Goal: Task Accomplishment & Management: Complete application form

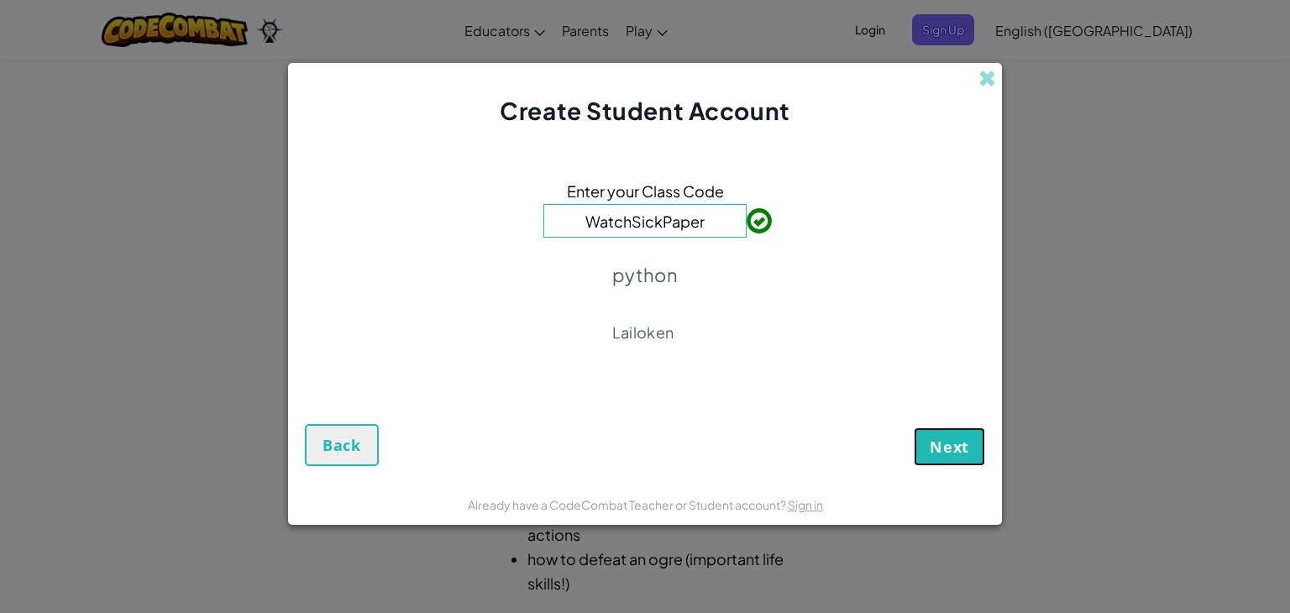
drag, startPoint x: 955, startPoint y: 445, endPoint x: 830, endPoint y: 407, distance: 130.7
click at [830, 407] on div "Next Back" at bounding box center [645, 428] width 680 height 76
click at [974, 441] on button "Next" at bounding box center [948, 446] width 71 height 39
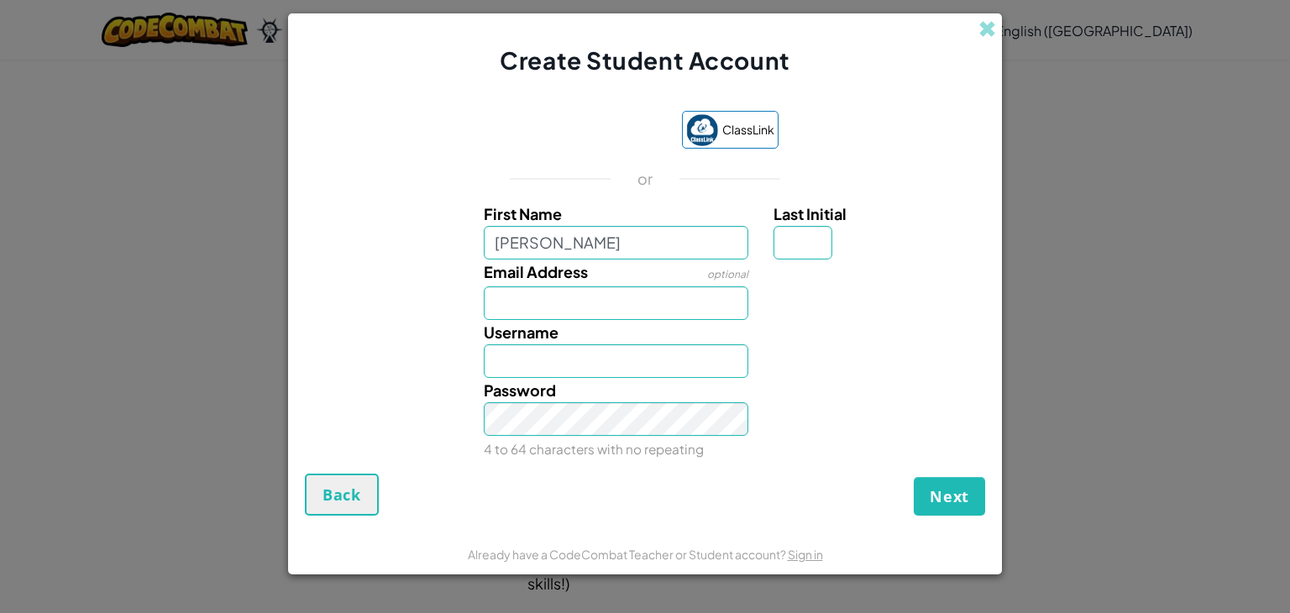
type input "jonathan"
type input "Jonathan"
click at [792, 235] on input "Last Initial" at bounding box center [802, 243] width 59 height 34
type input "v"
type input "V"
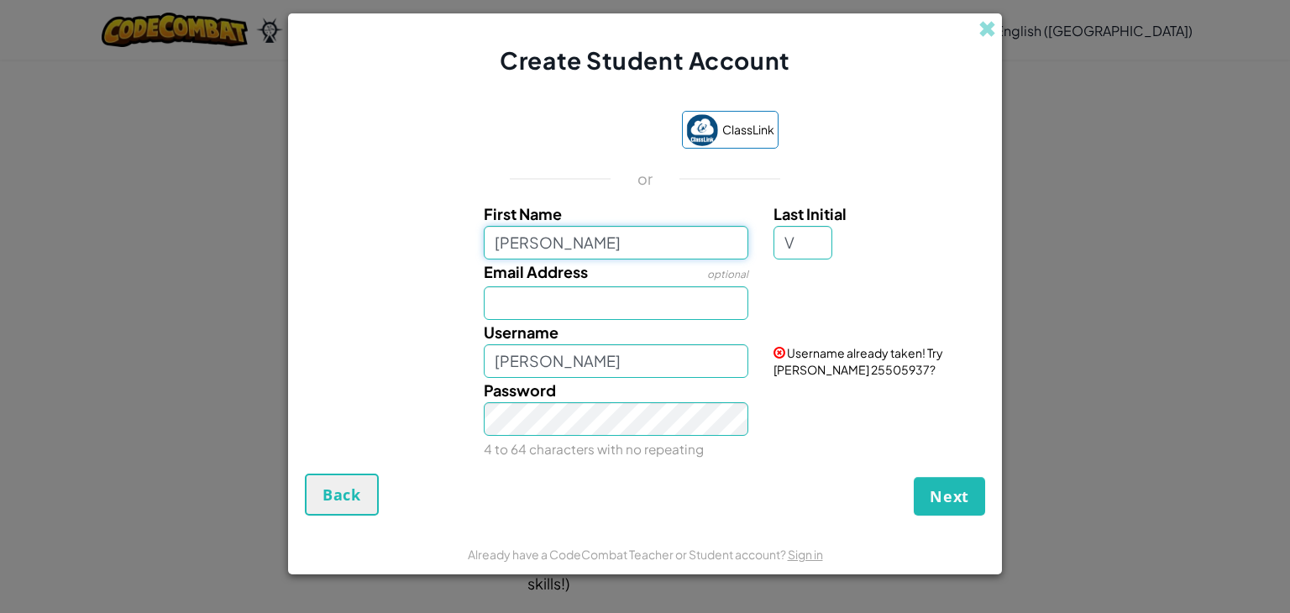
type input "[PERSON_NAME]"
click at [497, 242] on input "jonathan" at bounding box center [616, 243] width 265 height 34
type input "Jonathan"
click at [547, 310] on input "Email Address" at bounding box center [616, 303] width 265 height 34
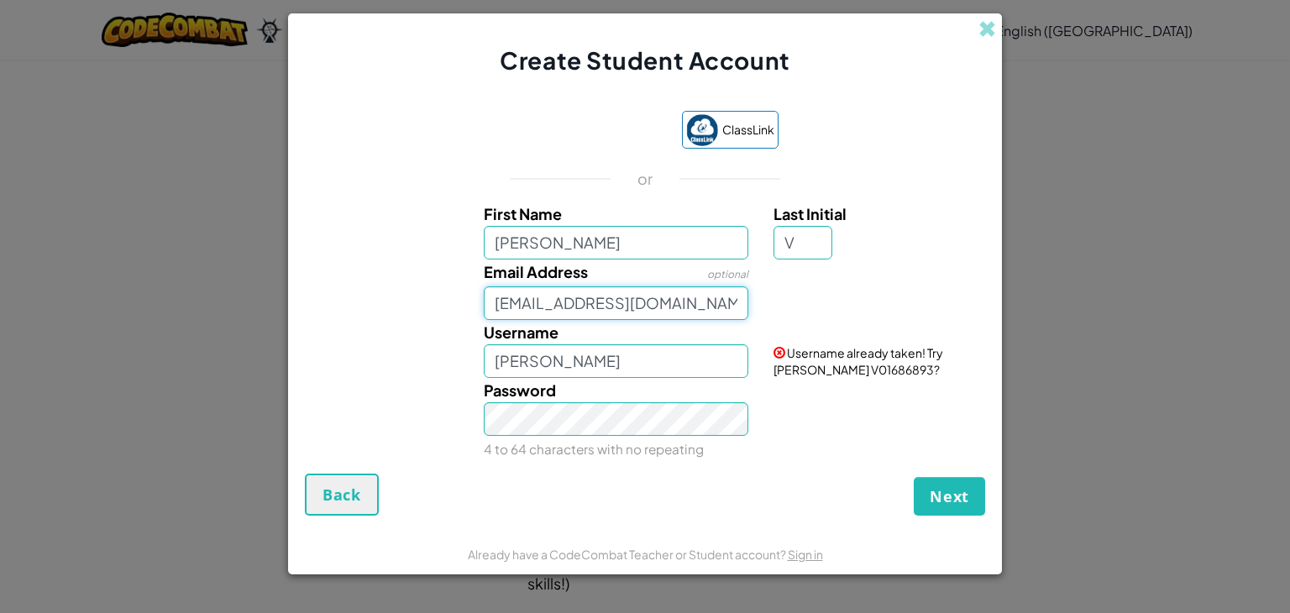
type input "wj1275mt@go.minnstate.edu"
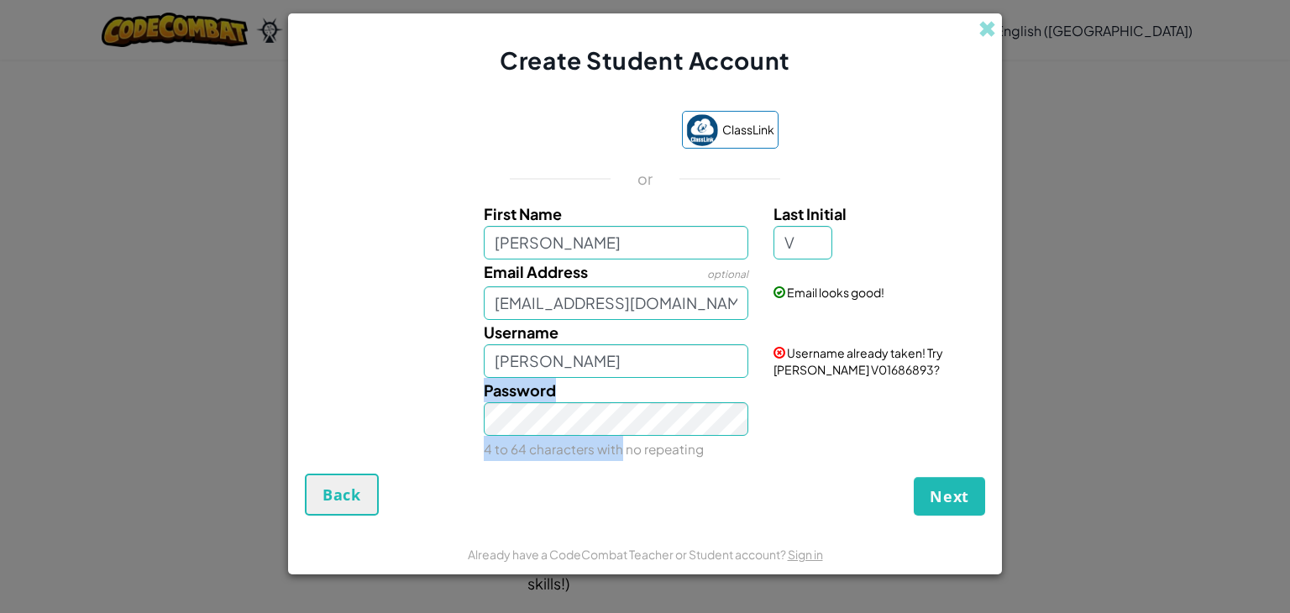
click at [608, 417] on div "Password 4 to 64 characters with no repeating" at bounding box center [616, 419] width 291 height 83
click at [606, 354] on input "[PERSON_NAME]" at bounding box center [616, 361] width 265 height 34
type input "JonathanVC5"
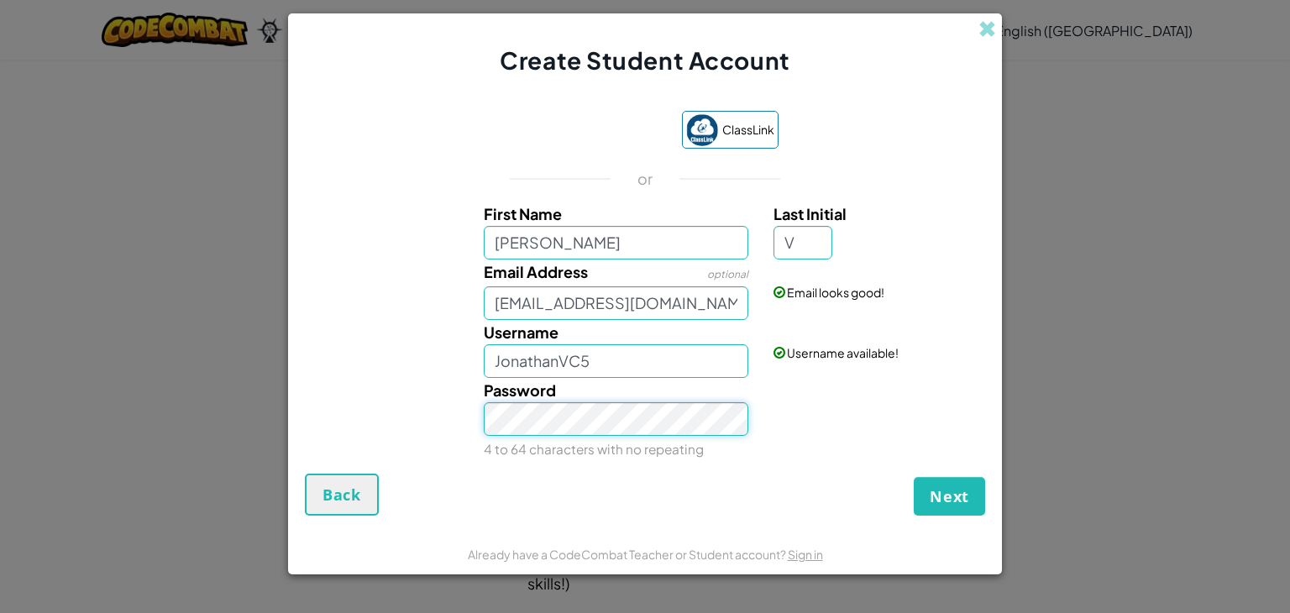
click at [913, 477] on button "Next" at bounding box center [948, 496] width 71 height 39
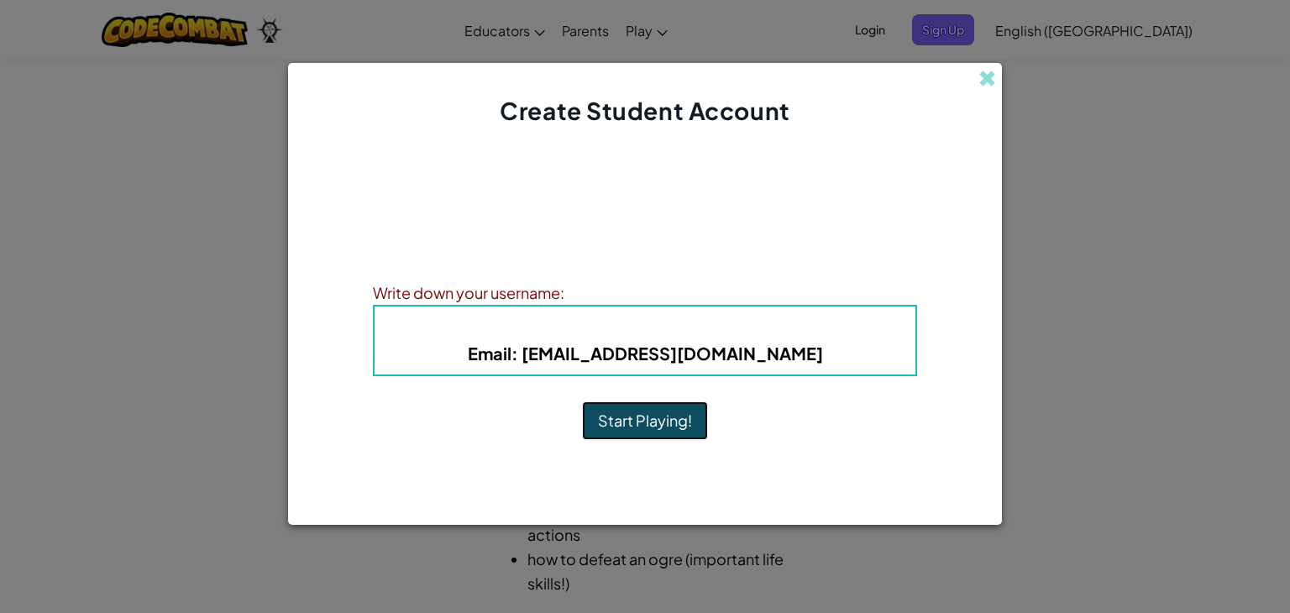
click at [637, 417] on button "Start Playing!" at bounding box center [645, 420] width 126 height 39
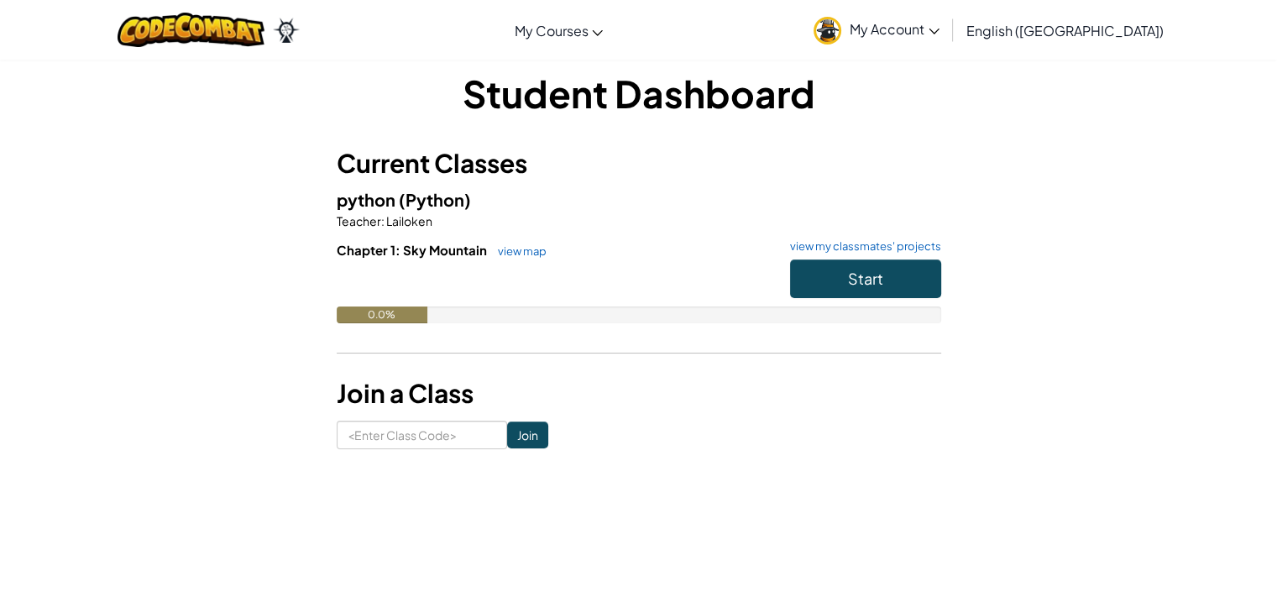
scroll to position [10, 0]
